Goal: Task Accomplishment & Management: Use online tool/utility

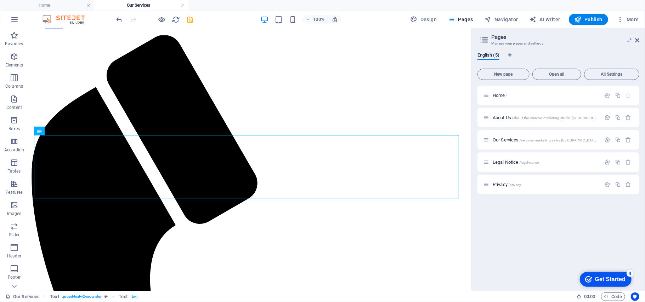
scroll to position [377, 0]
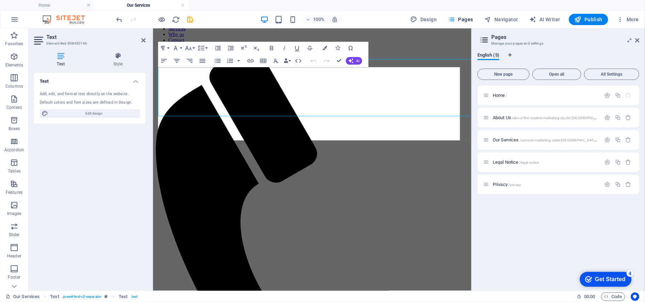
scroll to position [387, 0]
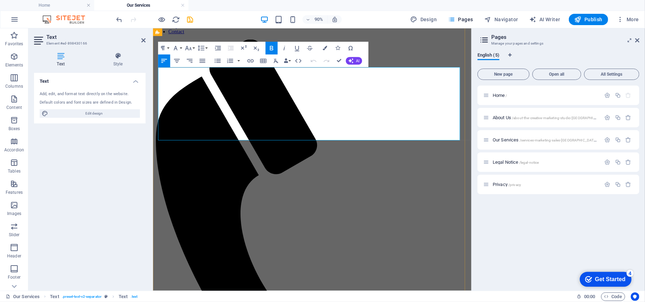
drag, startPoint x: 265, startPoint y: 76, endPoint x: 161, endPoint y: 69, distance: 104.7
drag, startPoint x: 219, startPoint y: 138, endPoint x: 160, endPoint y: 86, distance: 78.8
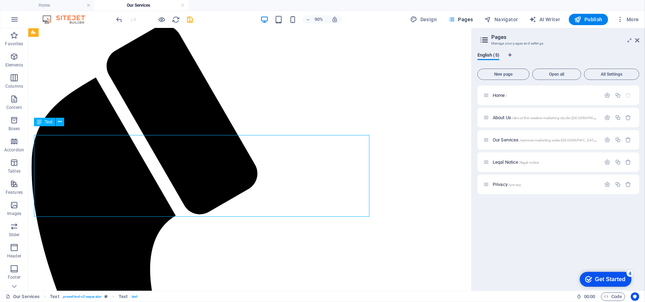
scroll to position [377, 0]
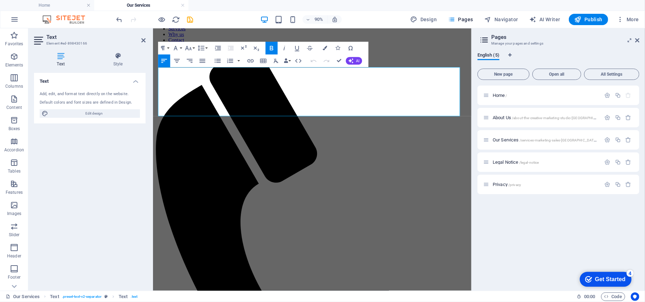
scroll to position [387, 0]
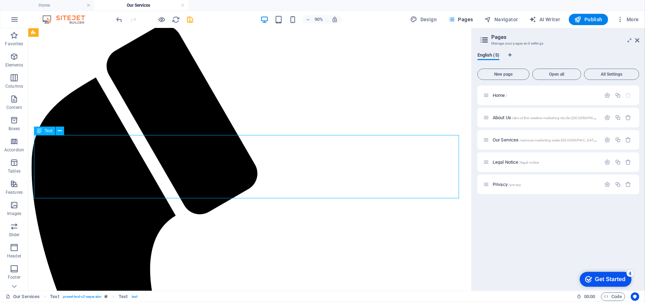
scroll to position [377, 0]
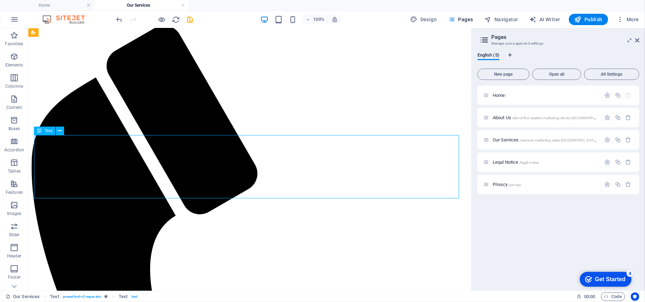
scroll to position [377, 0]
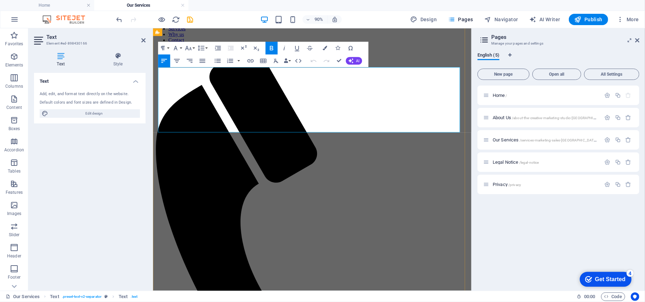
scroll to position [387, 0]
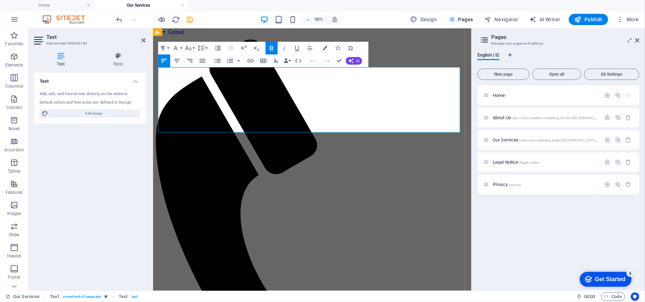
click at [203, 60] on icon "button" at bounding box center [203, 61] width 8 height 8
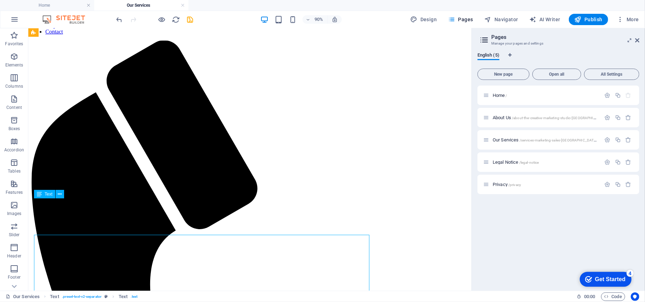
scroll to position [377, 0]
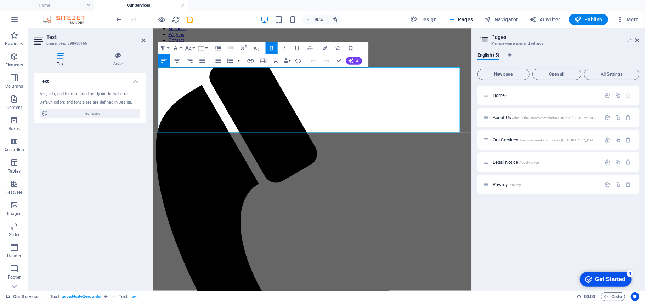
scroll to position [387, 0]
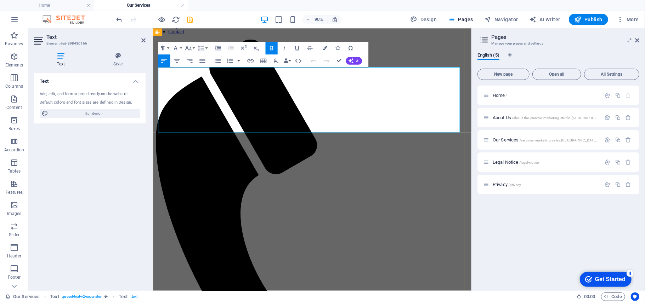
drag, startPoint x: 171, startPoint y: 105, endPoint x: 172, endPoint y: 136, distance: 30.8
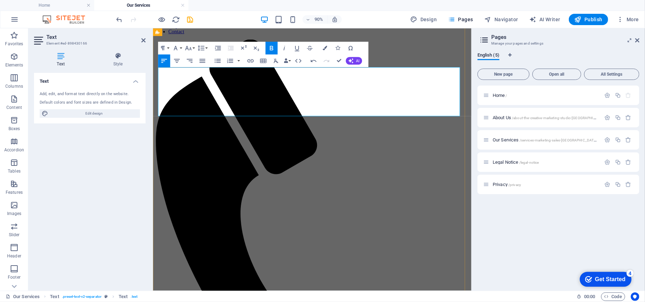
click at [313, 60] on icon "button" at bounding box center [314, 61] width 8 height 8
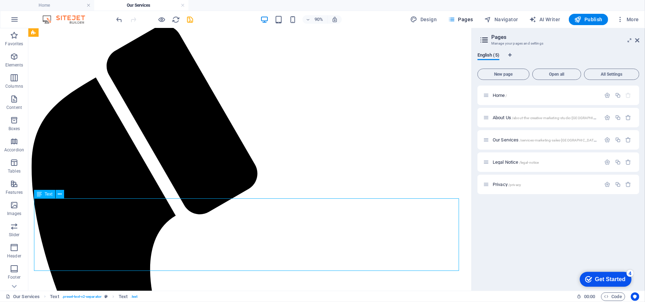
scroll to position [377, 0]
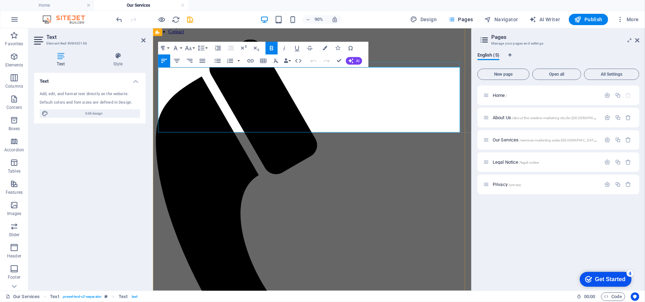
drag, startPoint x: 421, startPoint y: 74, endPoint x: 343, endPoint y: 69, distance: 78.7
drag, startPoint x: 401, startPoint y: 141, endPoint x: 338, endPoint y: 88, distance: 82.0
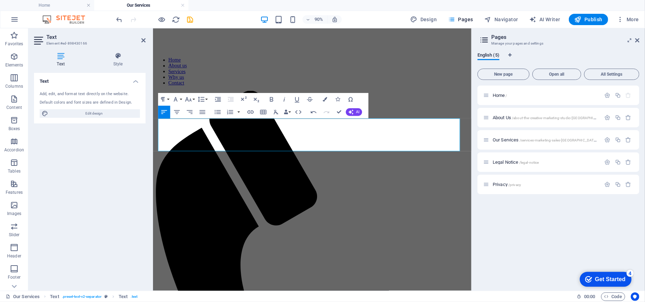
scroll to position [324, 0]
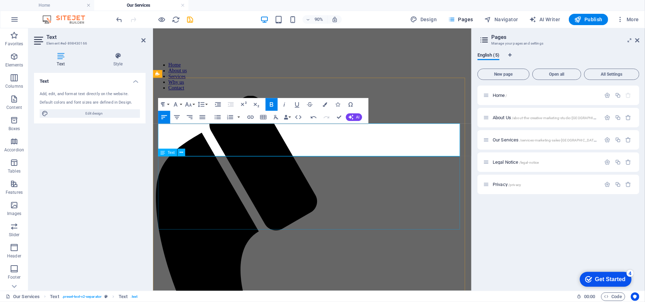
drag, startPoint x: 281, startPoint y: 208, endPoint x: 393, endPoint y: 191, distance: 113.2
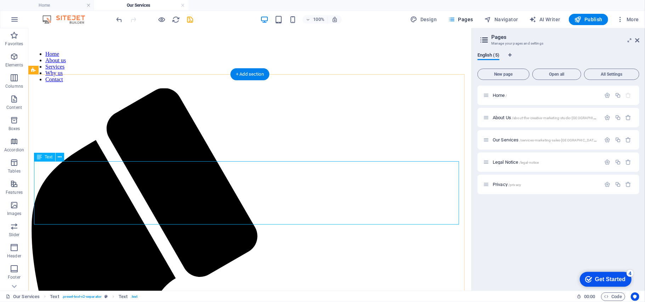
click at [104, 165] on div "H2 Banner Container H2 H2 Spacer Separator HTML Separator Container Text Text T…" at bounding box center [249, 159] width 443 height 263
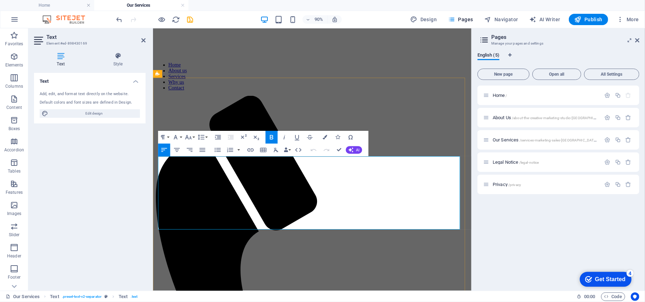
drag, startPoint x: 235, startPoint y: 175, endPoint x: 160, endPoint y: 169, distance: 75.3
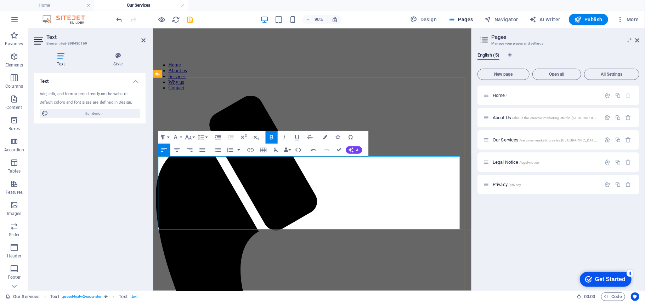
drag, startPoint x: 312, startPoint y: 229, endPoint x: 156, endPoint y: 183, distance: 162.2
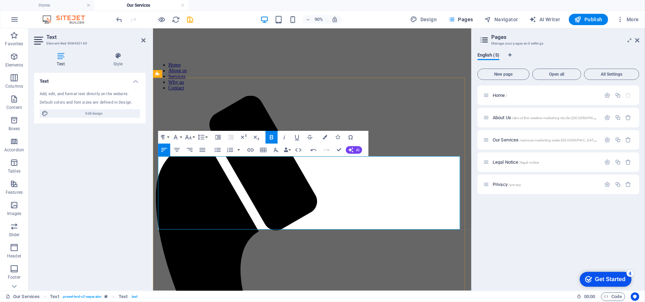
drag, startPoint x: 337, startPoint y: 183, endPoint x: 467, endPoint y: 186, distance: 129.9
drag, startPoint x: 374, startPoint y: 193, endPoint x: 403, endPoint y: 259, distance: 72.8
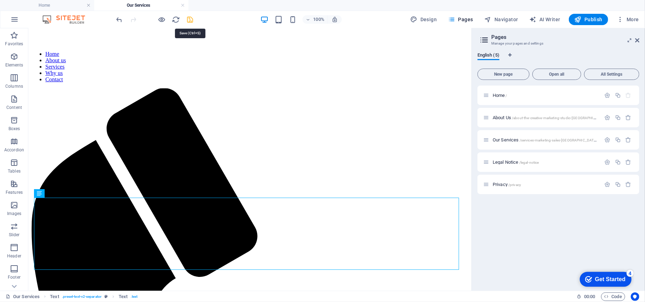
drag, startPoint x: 189, startPoint y: 18, endPoint x: 387, endPoint y: 63, distance: 203.1
click at [189, 18] on icon "save" at bounding box center [190, 20] width 8 height 8
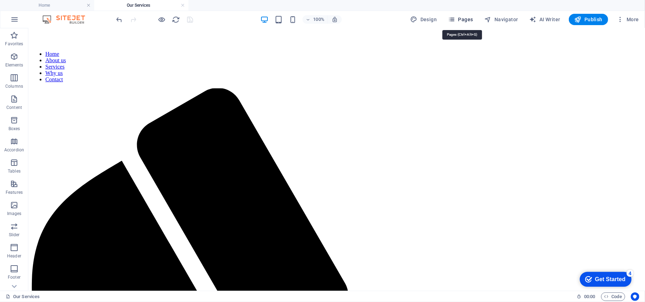
click at [455, 15] on button "Pages" at bounding box center [460, 19] width 30 height 11
